Goal: Information Seeking & Learning: Learn about a topic

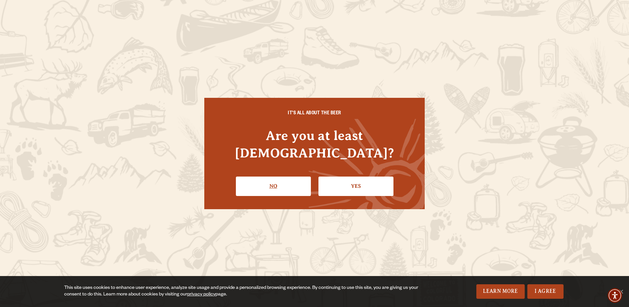
click at [279, 180] on link "No" at bounding box center [273, 185] width 75 height 19
click at [351, 176] on link "Yes" at bounding box center [356, 185] width 75 height 19
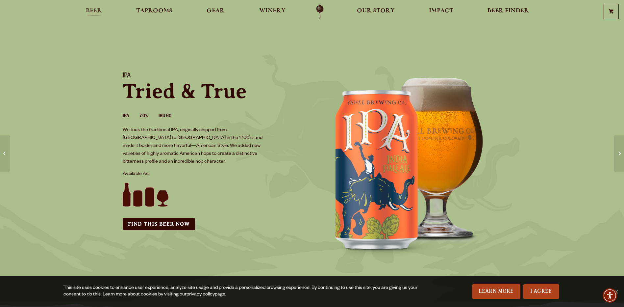
click at [93, 11] on span "Beer" at bounding box center [94, 10] width 16 height 5
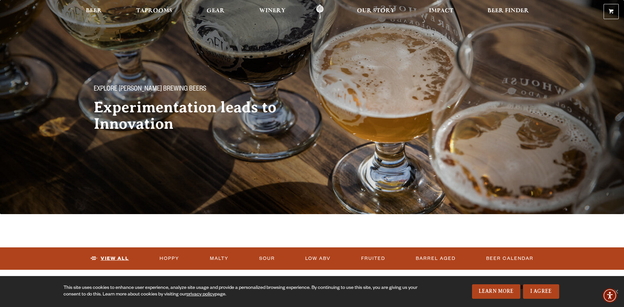
click at [116, 258] on link "View All" at bounding box center [110, 258] width 44 height 15
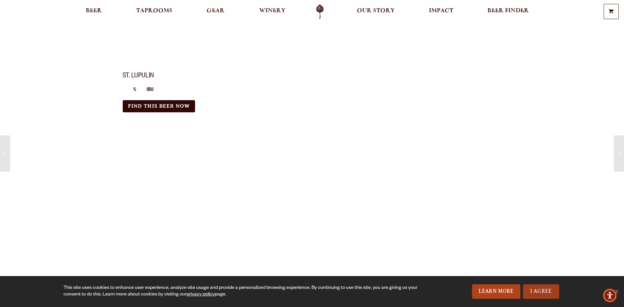
click at [533, 286] on link "I Agree" at bounding box center [541, 291] width 36 height 14
